Goal: Navigation & Orientation: Find specific page/section

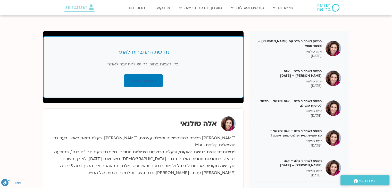
drag, startPoint x: 0, startPoint y: 0, endPoint x: 27, endPoint y: 84, distance: 88.2
click at [27, 84] on section "נדרשת התחברות לאתר כדי לצפות בתוכן זה יש להתחבר לאתר. התחבר לאתר המסע לשחרור הל…" at bounding box center [196, 144] width 392 height 258
click at [141, 78] on link "התחבר לאתר" at bounding box center [143, 80] width 38 height 13
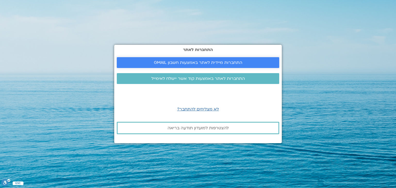
click at [164, 58] on link "התחברות מיידית לאתר באמצעות חשבון GMAIL" at bounding box center [198, 62] width 162 height 11
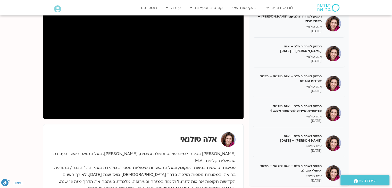
scroll to position [77, 0]
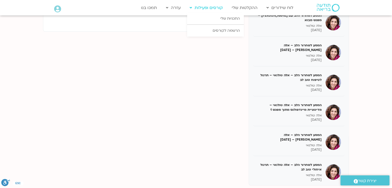
click at [215, 8] on link "קורסים ופעילות" at bounding box center [206, 8] width 38 height 10
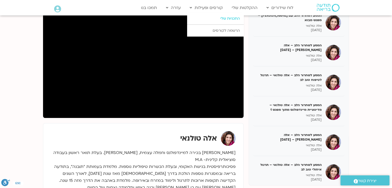
click at [215, 22] on link "התכניות שלי" at bounding box center [215, 19] width 57 height 12
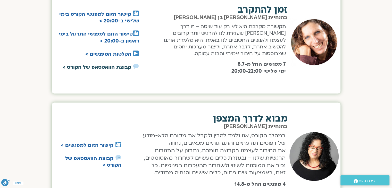
scroll to position [206, 0]
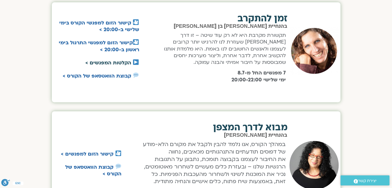
click at [122, 60] on link "הקלטות המפגשים >" at bounding box center [108, 63] width 46 height 7
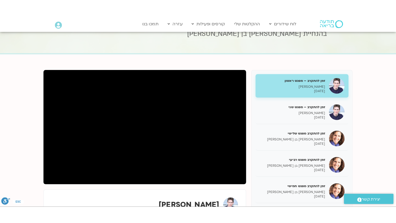
scroll to position [52, 0]
